Goal: Task Accomplishment & Management: Use online tool/utility

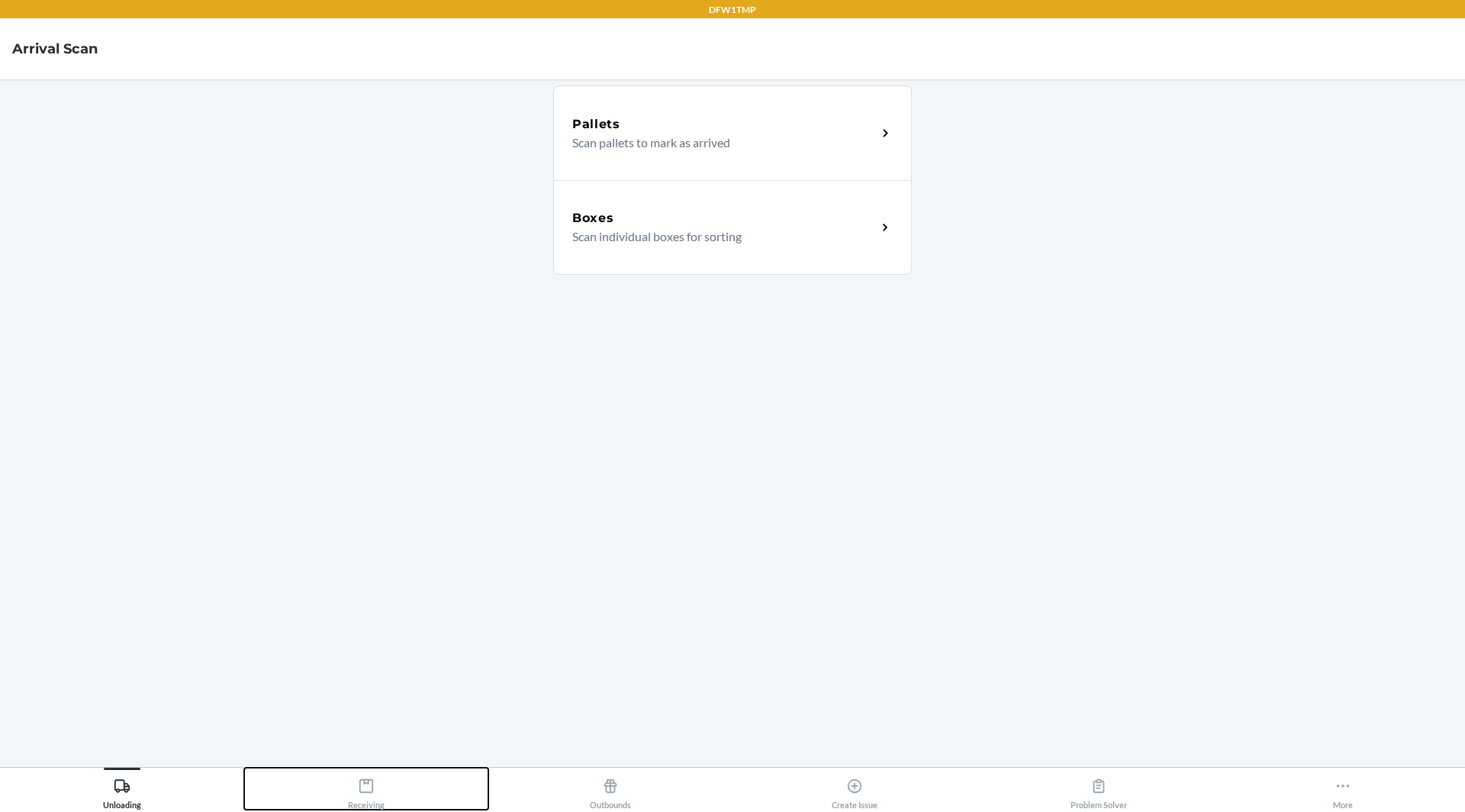
click at [394, 805] on button "Receiving" at bounding box center [366, 789] width 244 height 42
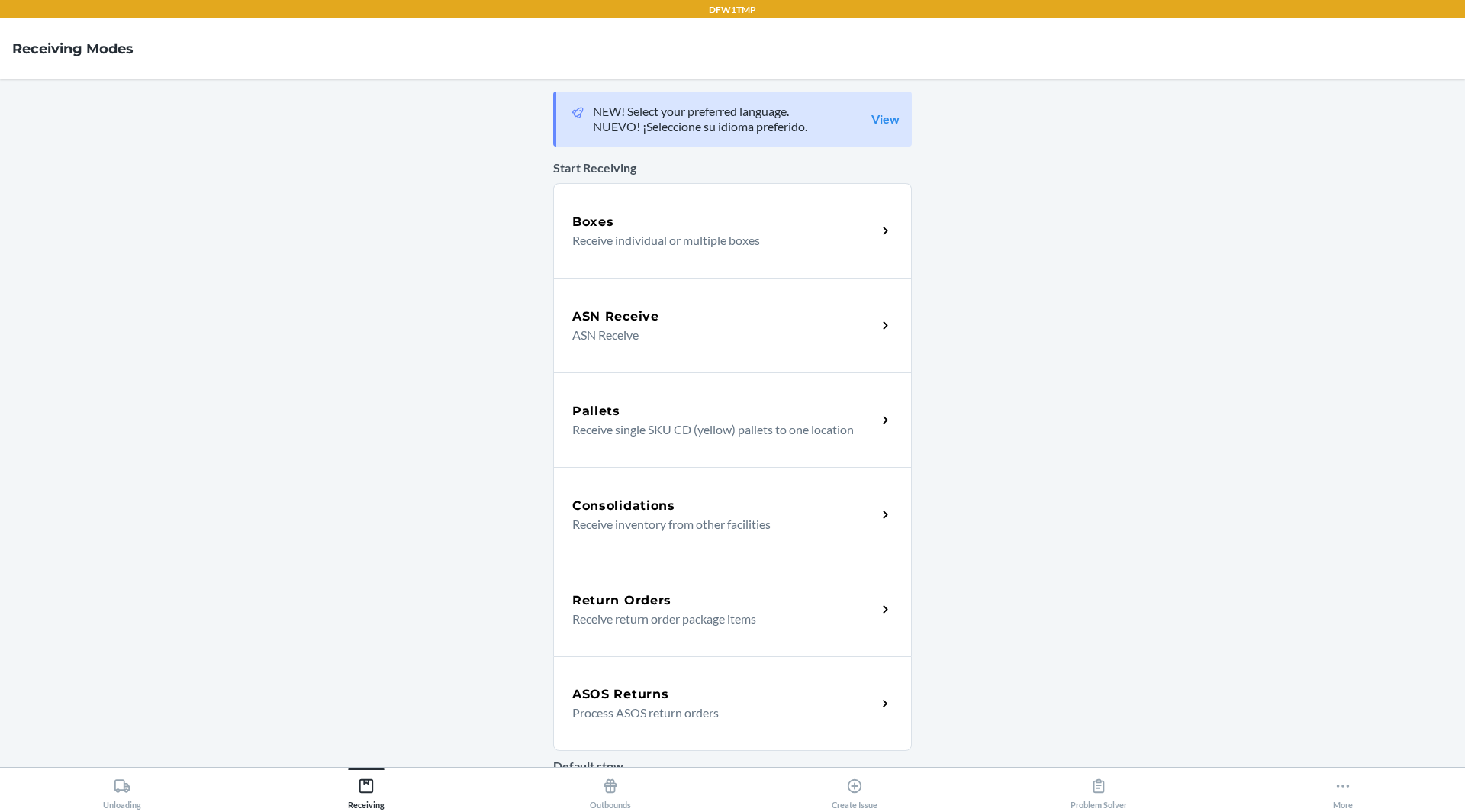
click at [627, 706] on p "Process ASOS return orders" at bounding box center [718, 713] width 292 height 19
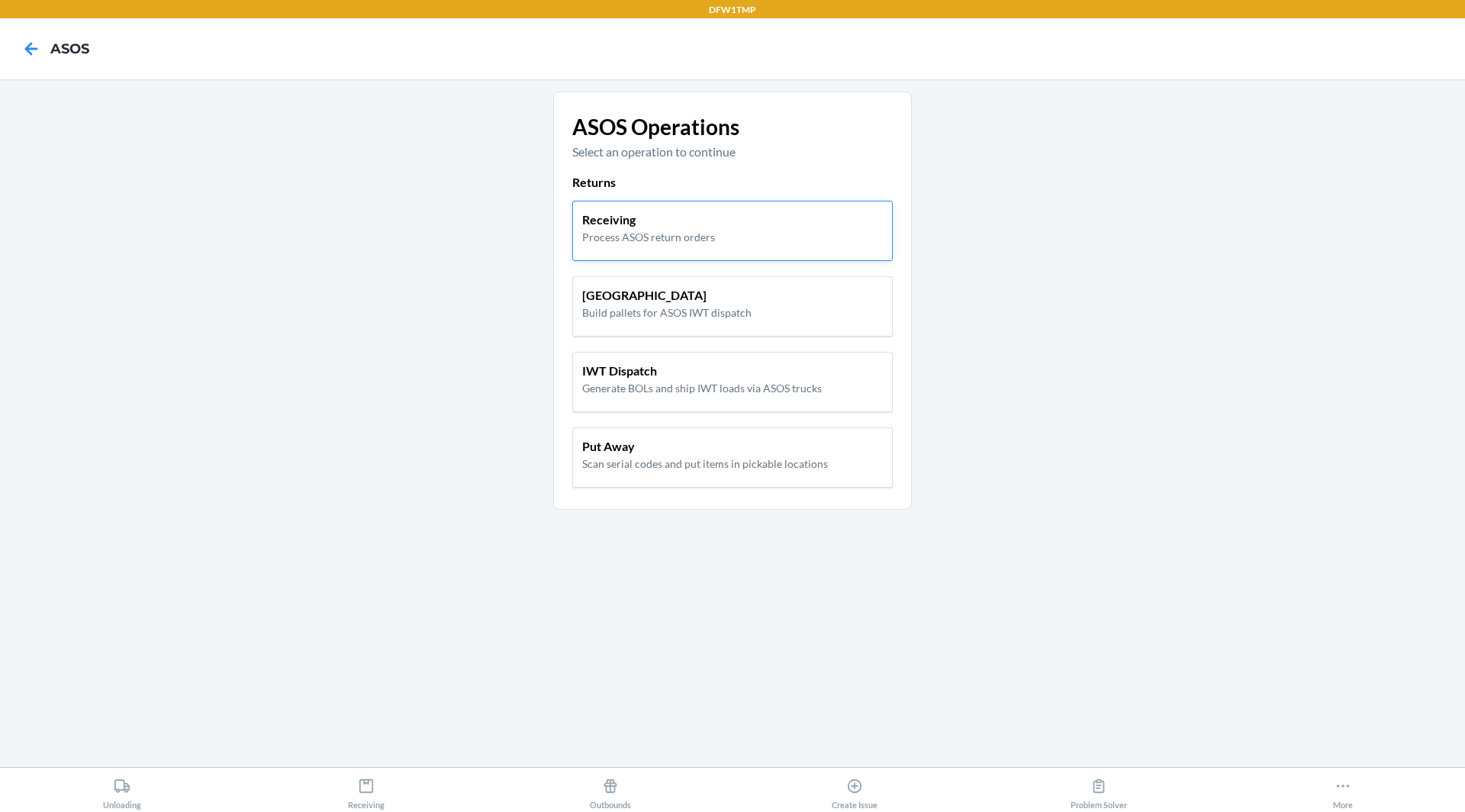
click at [813, 238] on div "Receiving Process ASOS return orders" at bounding box center [732, 227] width 300 height 35
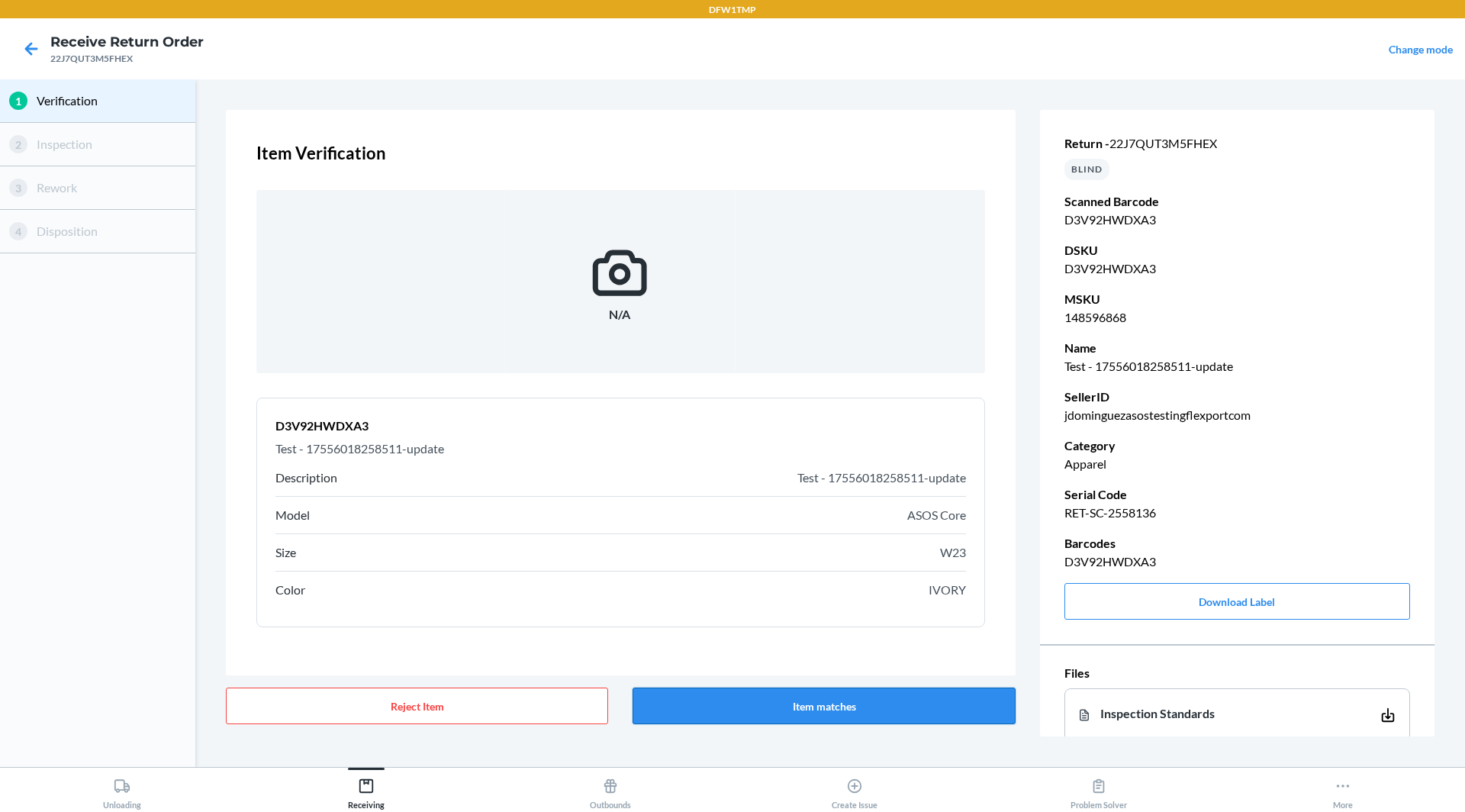
click at [831, 711] on button "Item matches" at bounding box center [823, 705] width 383 height 36
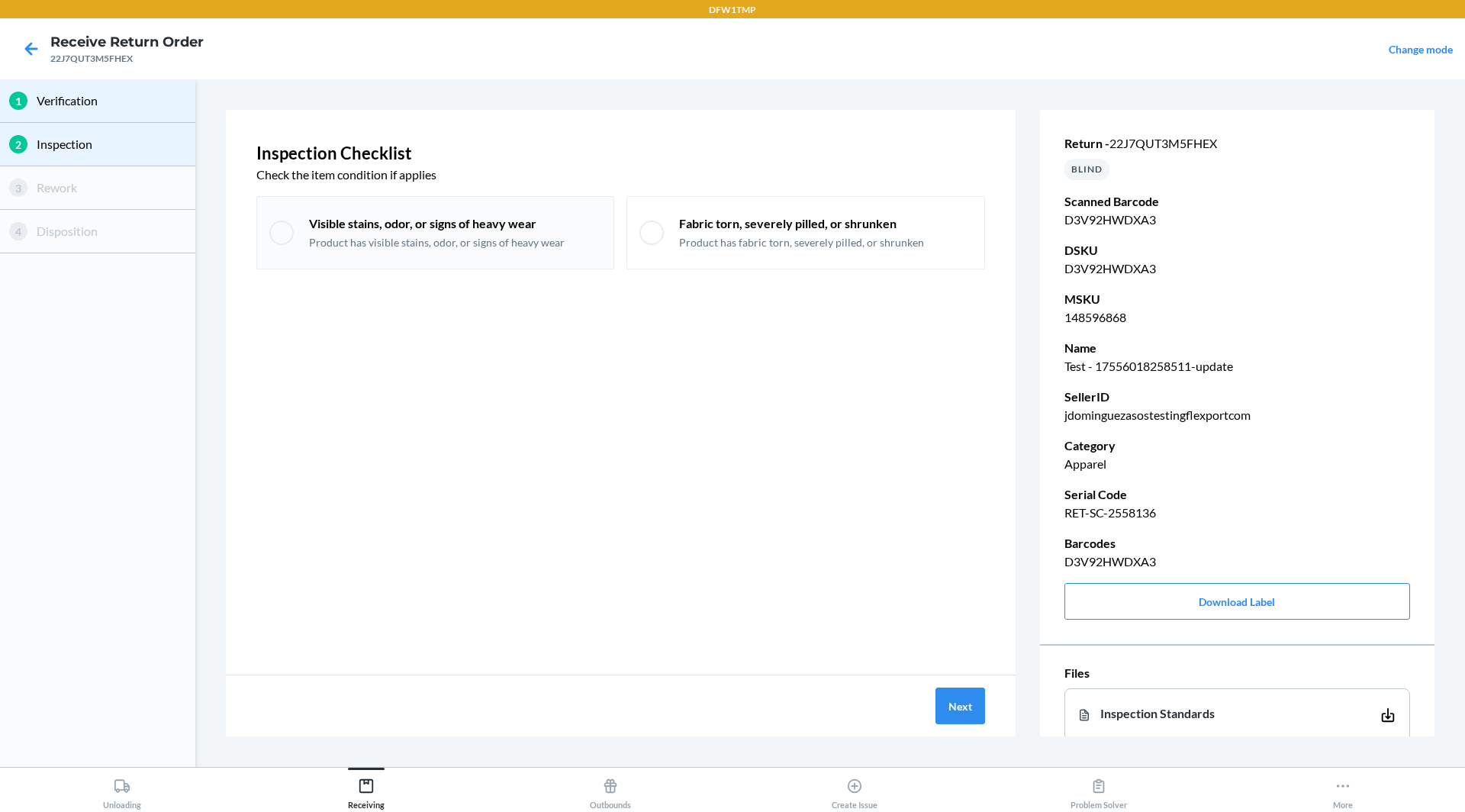
click at [494, 224] on p "Visible stains, odor, or signs of heavy wear" at bounding box center [436, 224] width 255 height 17
checkbox input "true"
click at [977, 714] on button "Next" at bounding box center [960, 705] width 50 height 36
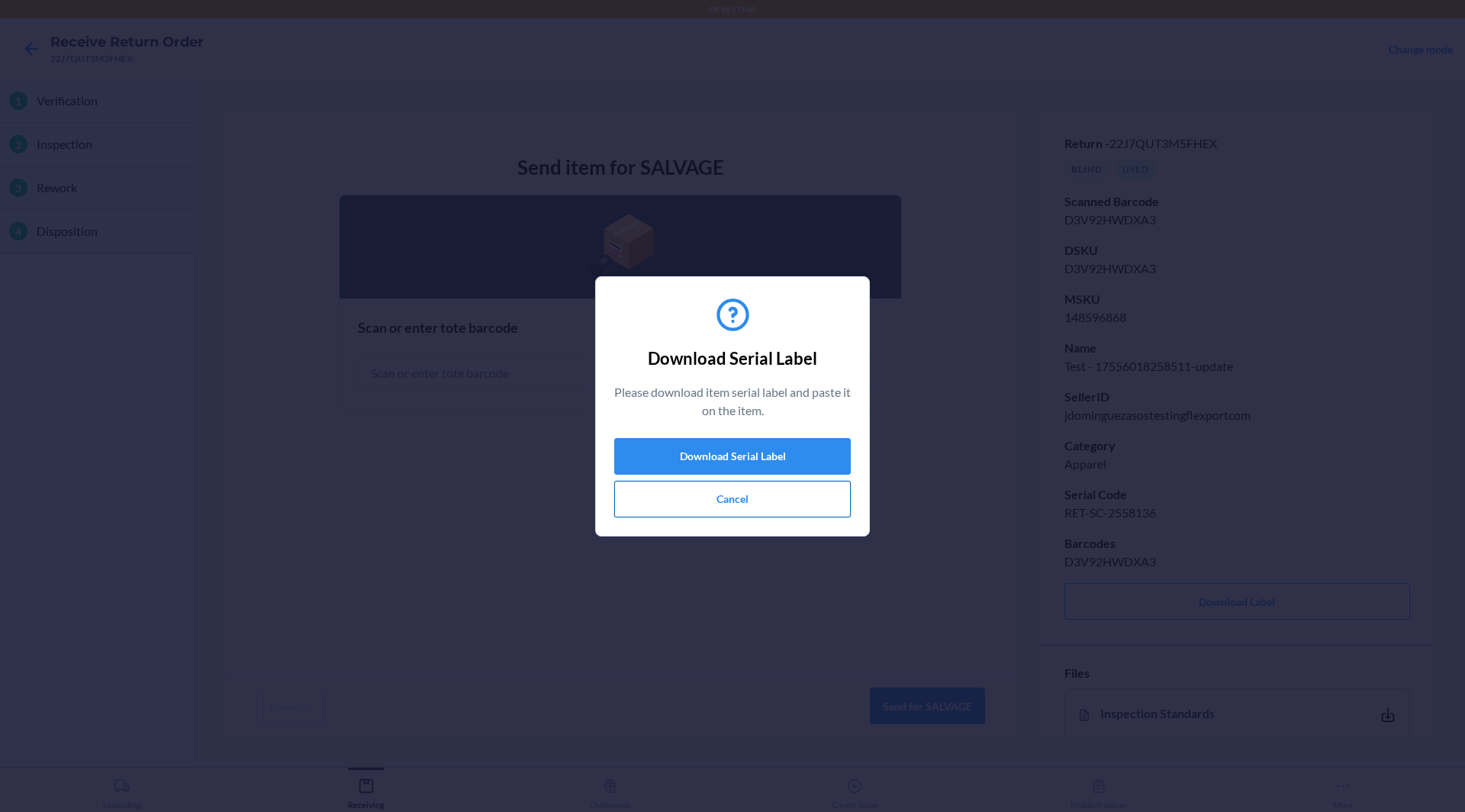
click at [763, 490] on button "Cancel" at bounding box center [732, 499] width 237 height 36
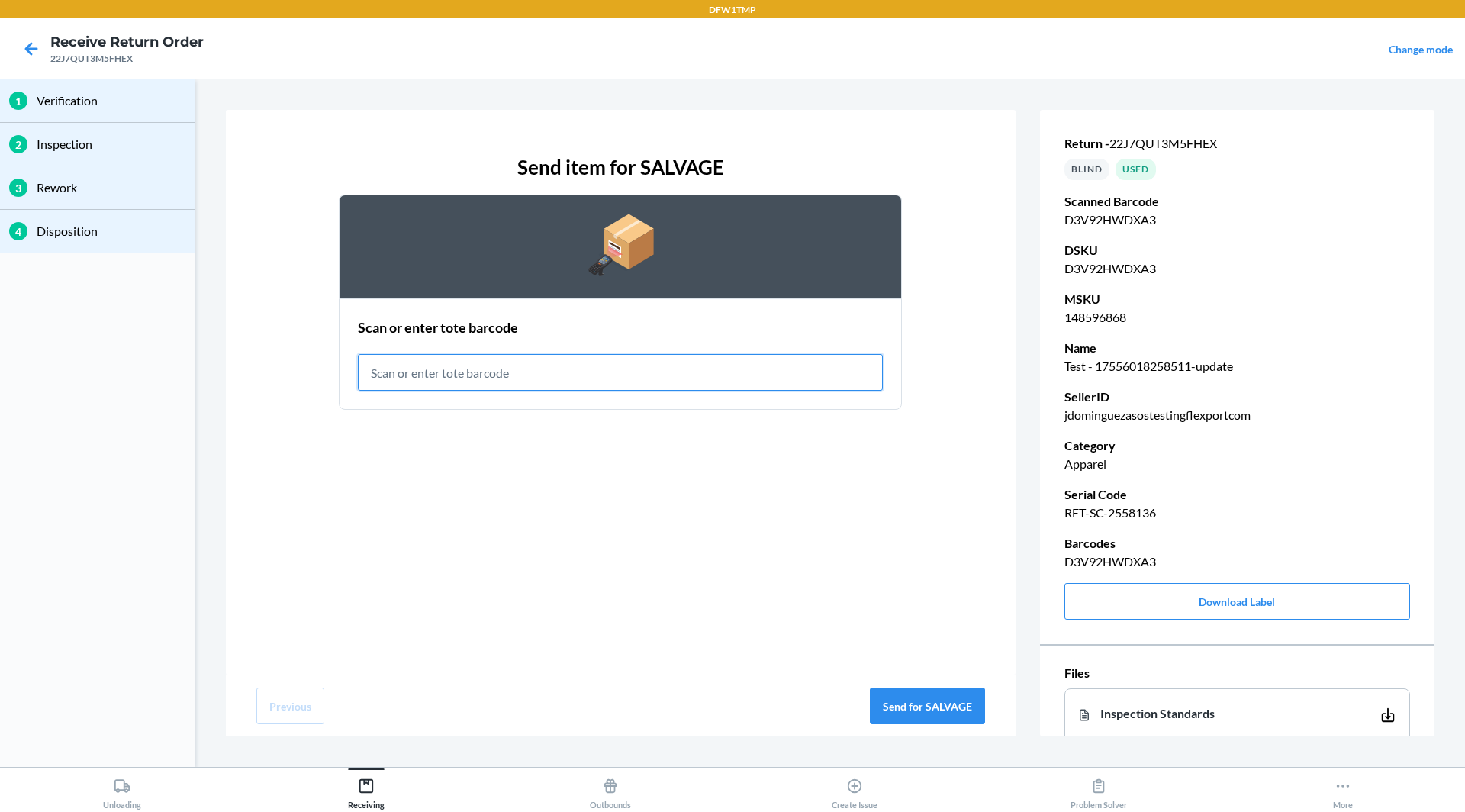
click at [655, 372] on input "text" at bounding box center [620, 372] width 525 height 36
type input "RET-SLV-00001"
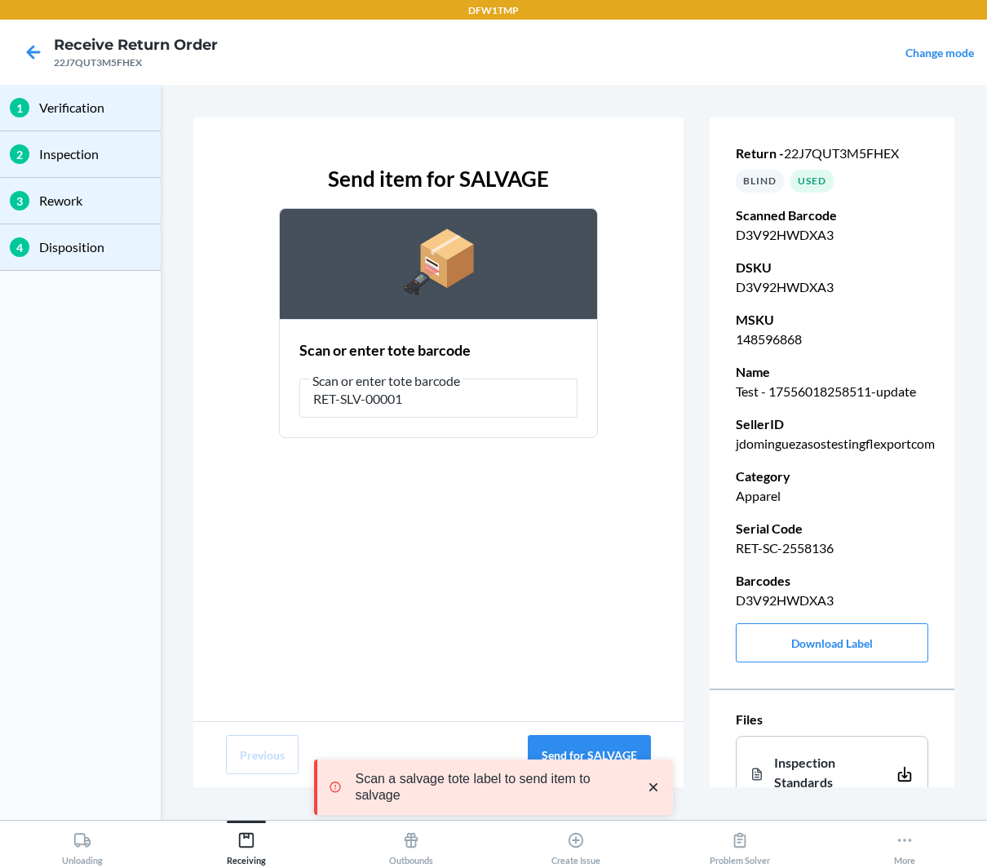
click at [598, 745] on div "Scan a salvage tote label to send item to salvage" at bounding box center [493, 787] width 359 height 134
click at [614, 751] on div "Scan a salvage tote label to send item to salvage" at bounding box center [493, 787] width 359 height 134
click at [600, 745] on div "Scan a salvage tote label to send item to salvage" at bounding box center [493, 787] width 359 height 134
click at [662, 791] on div "Scan a salvage tote label to send item to salvage" at bounding box center [495, 787] width 343 height 42
click at [655, 791] on icon "close toast" at bounding box center [653, 787] width 16 height 16
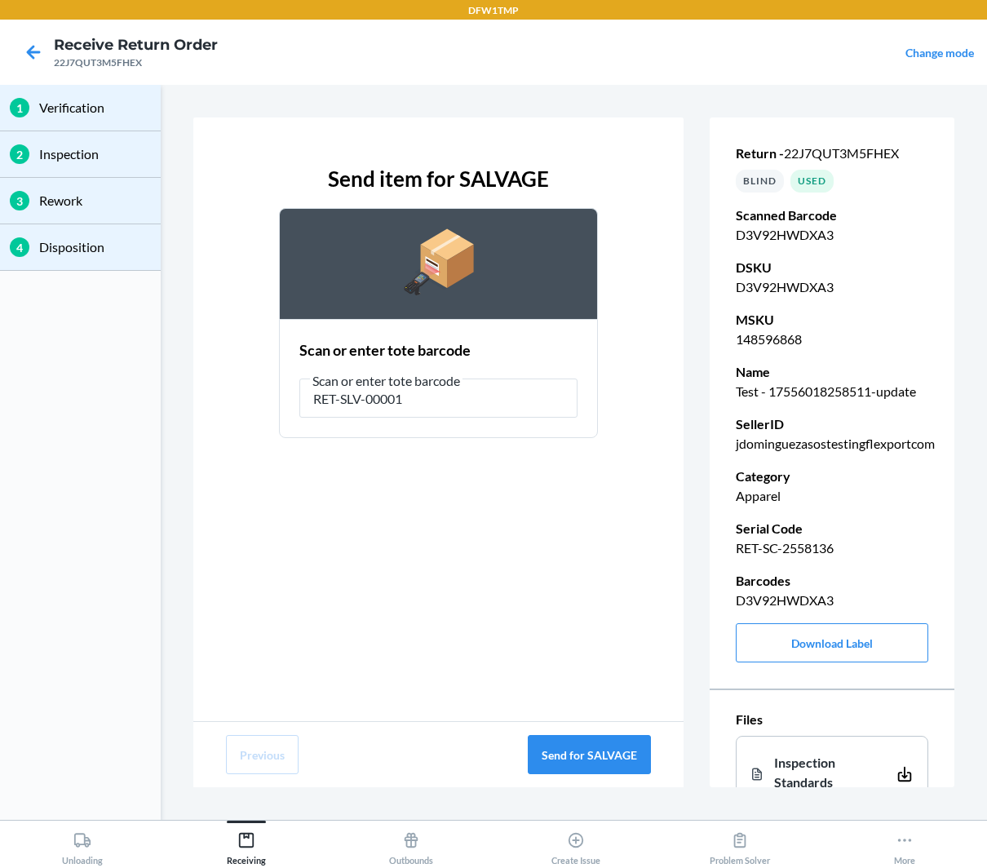
click at [597, 753] on div "Scan a salvage tote label to send item to salvage" at bounding box center [493, 787] width 359 height 134
click at [594, 764] on button "Send for SALVAGE" at bounding box center [589, 754] width 123 height 39
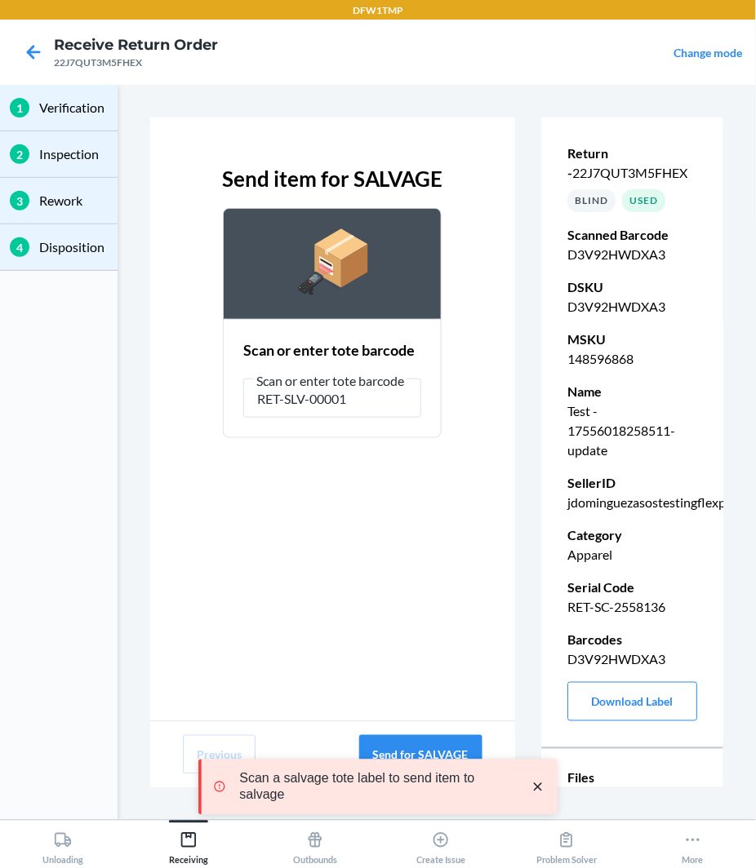
click at [644, 175] on span "22J7QUT3M5FHEX" at bounding box center [629, 173] width 115 height 16
copy span "22J7QUT3M5FHEX"
